Goal: Information Seeking & Learning: Check status

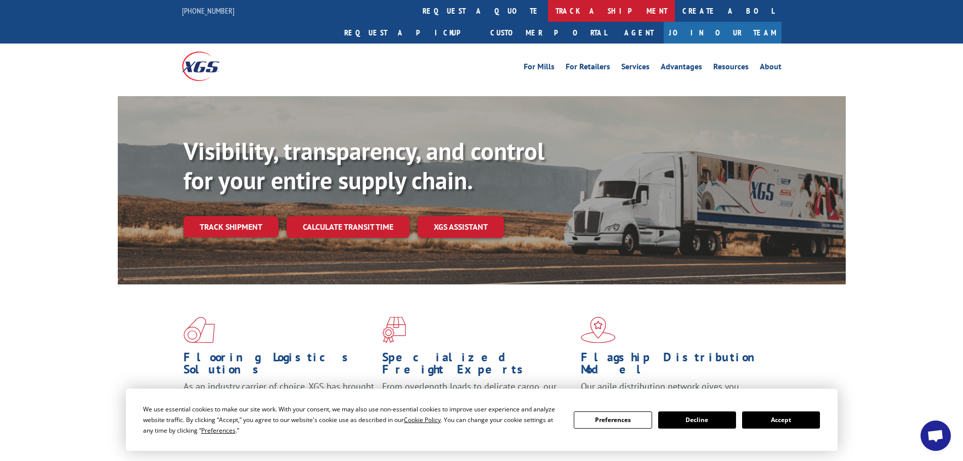
click at [548, 10] on link "track a shipment" at bounding box center [611, 11] width 127 height 22
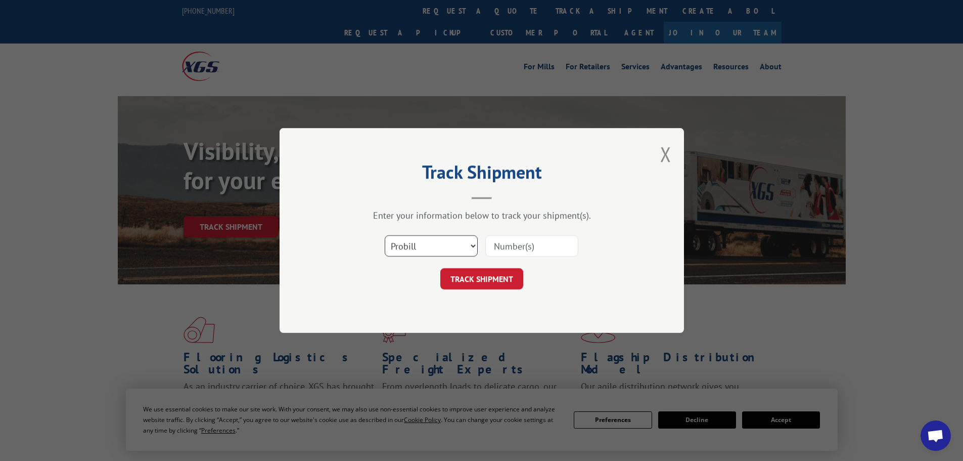
click at [445, 249] on select "Select category... Probill BOL PO" at bounding box center [431, 245] width 93 height 21
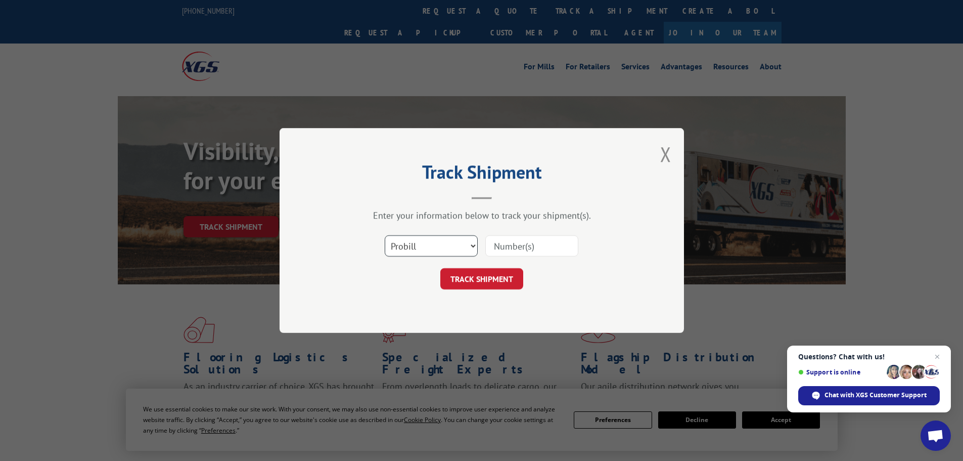
select select "po"
click at [385, 235] on select "Select category... Probill BOL PO" at bounding box center [431, 245] width 93 height 21
paste input "05548695"
type input "05548695"
drag, startPoint x: 502, startPoint y: 273, endPoint x: 505, endPoint y: 284, distance: 11.5
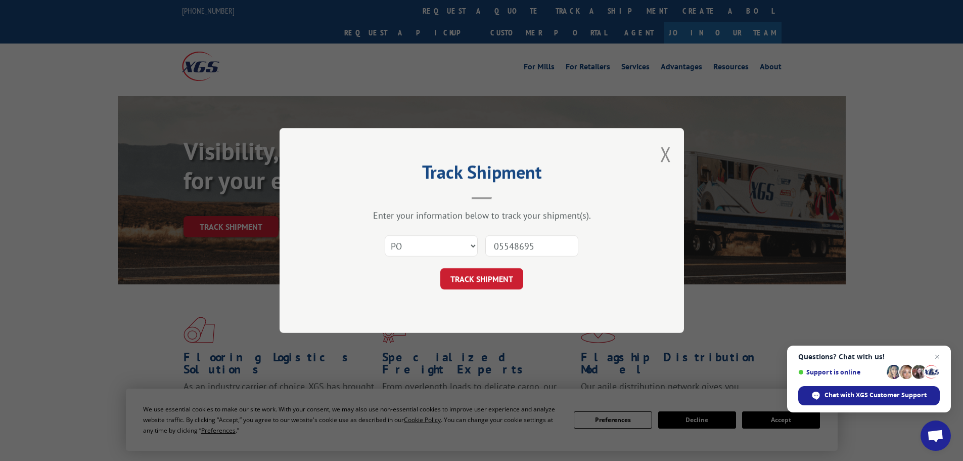
click at [502, 275] on button "TRACK SHIPMENT" at bounding box center [481, 278] width 83 height 21
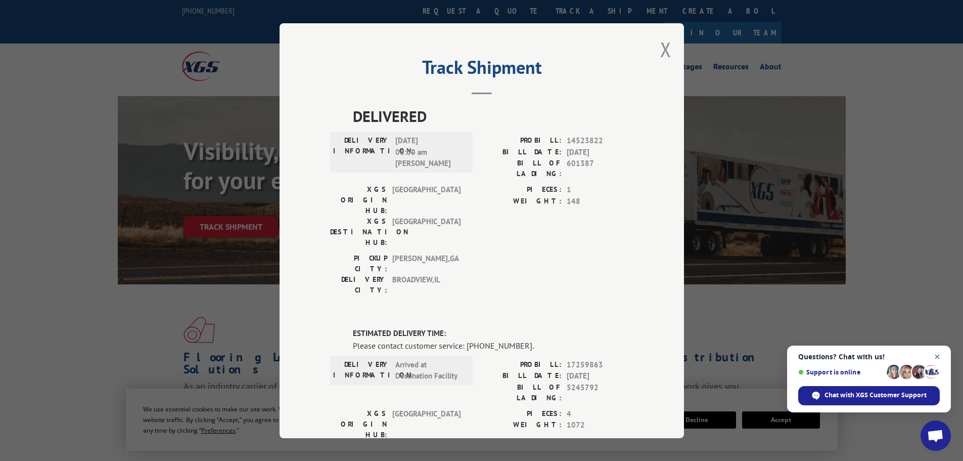
click at [937, 355] on span "Close chat" at bounding box center [937, 356] width 13 height 13
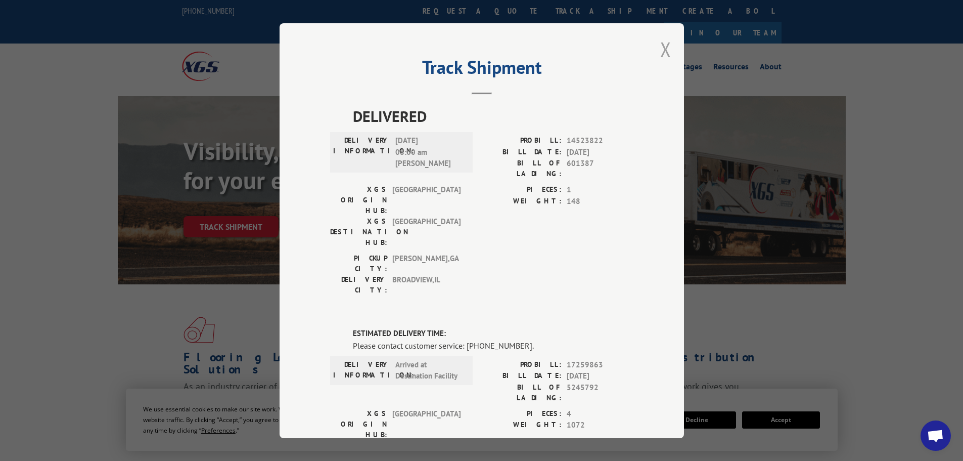
click at [660, 49] on button "Close modal" at bounding box center [665, 49] width 11 height 27
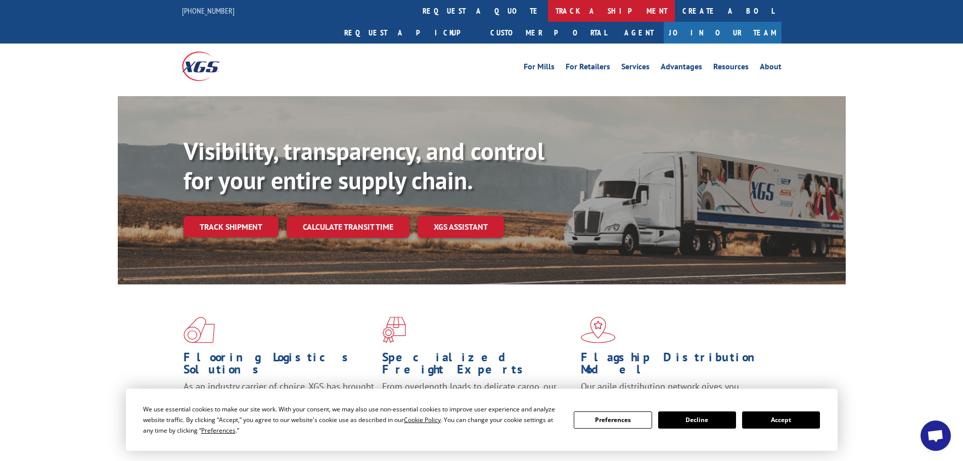
click at [548, 11] on link "track a shipment" at bounding box center [611, 11] width 127 height 22
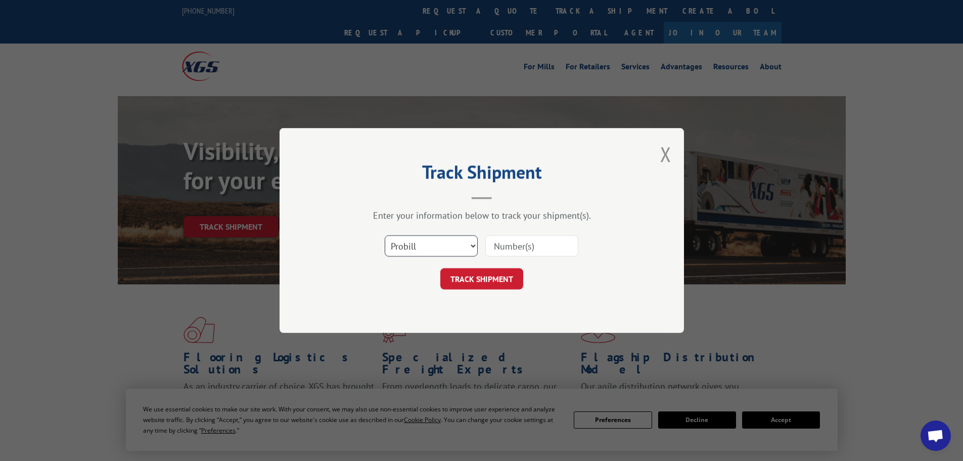
click at [468, 241] on select "Select category... Probill BOL PO" at bounding box center [431, 245] width 93 height 21
select select "po"
click at [385, 235] on select "Select category... Probill BOL PO" at bounding box center [431, 245] width 93 height 21
click at [789, 252] on div "Track Shipment Enter your information below to track your shipment(s). Select c…" at bounding box center [481, 230] width 963 height 461
drag, startPoint x: 665, startPoint y: 157, endPoint x: 655, endPoint y: 191, distance: 35.8
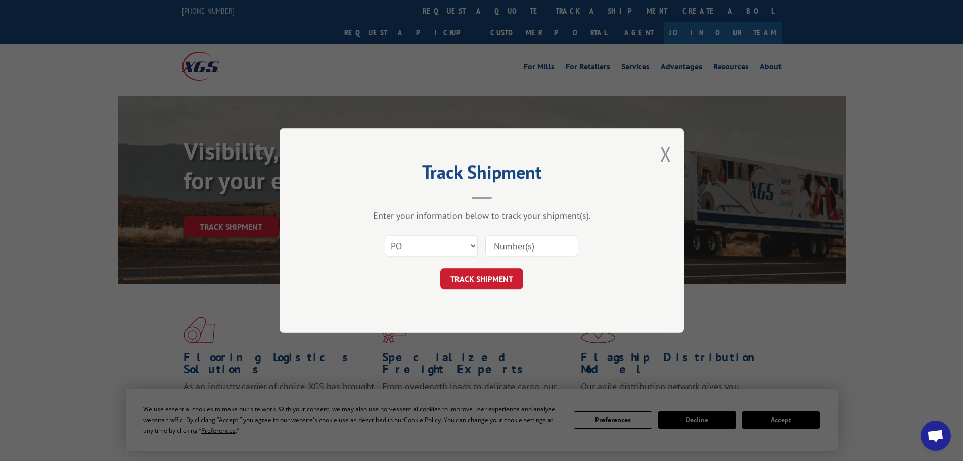
click at [665, 158] on button "Close modal" at bounding box center [665, 154] width 11 height 27
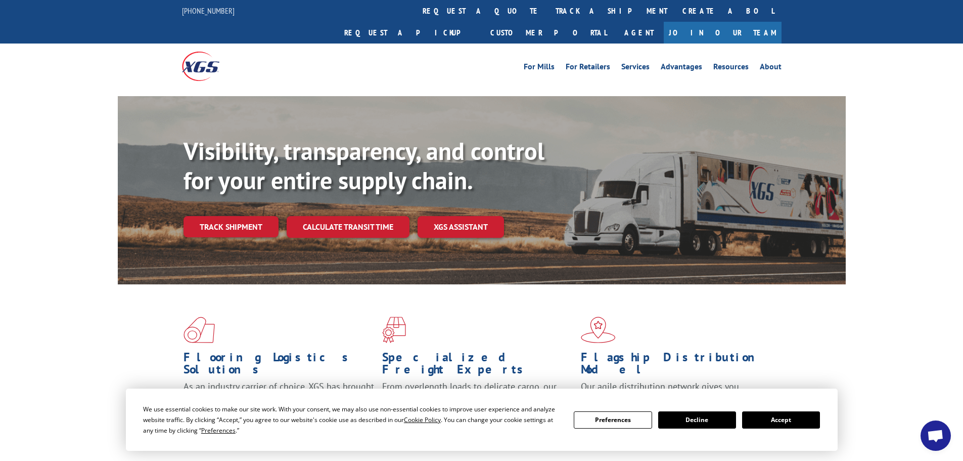
click at [762, 420] on button "Accept" at bounding box center [781, 419] width 78 height 17
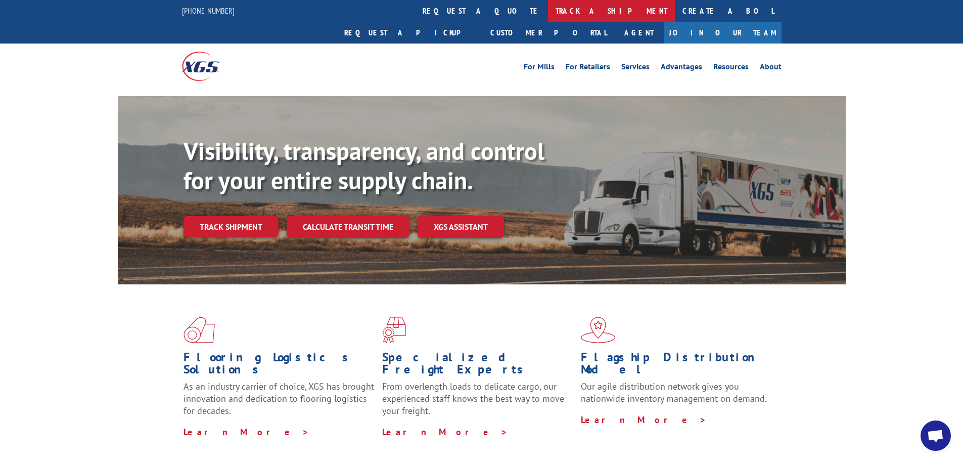
click at [548, 9] on link "track a shipment" at bounding box center [611, 11] width 127 height 22
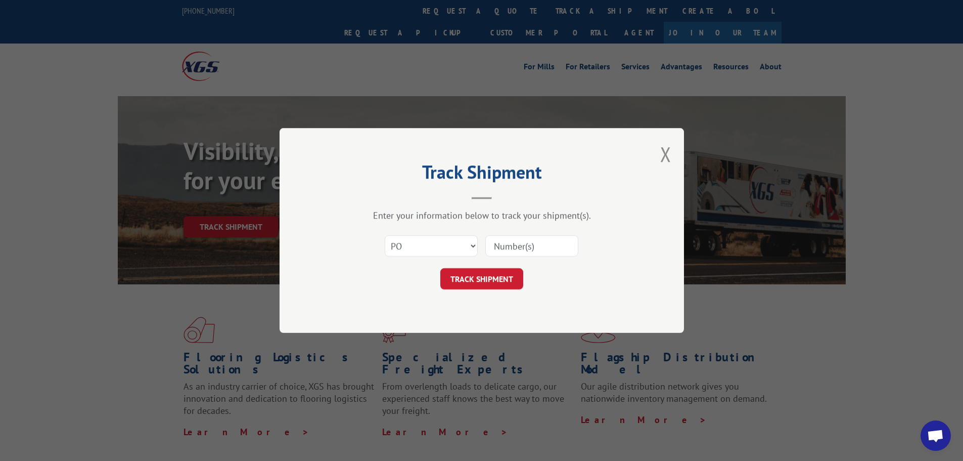
paste input "05548695"
type input "05548695"
click at [517, 281] on button "TRACK SHIPMENT" at bounding box center [481, 278] width 83 height 21
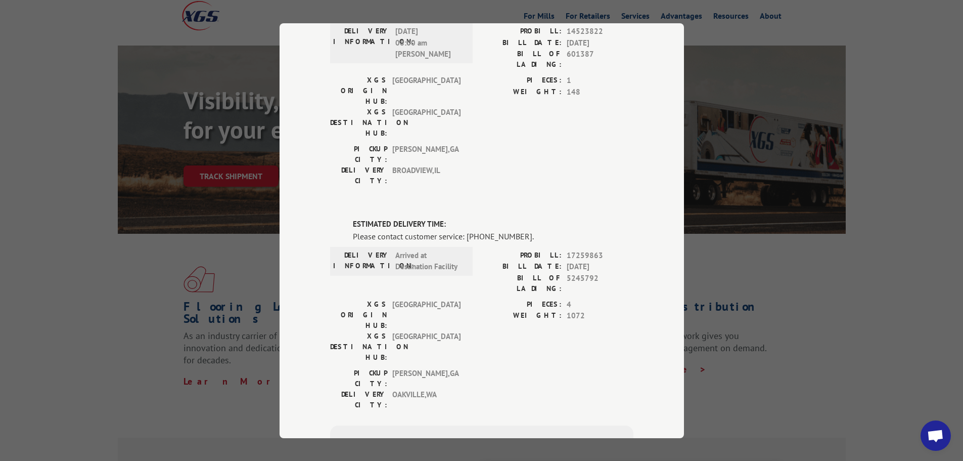
scroll to position [186, 0]
